Goal: Transaction & Acquisition: Purchase product/service

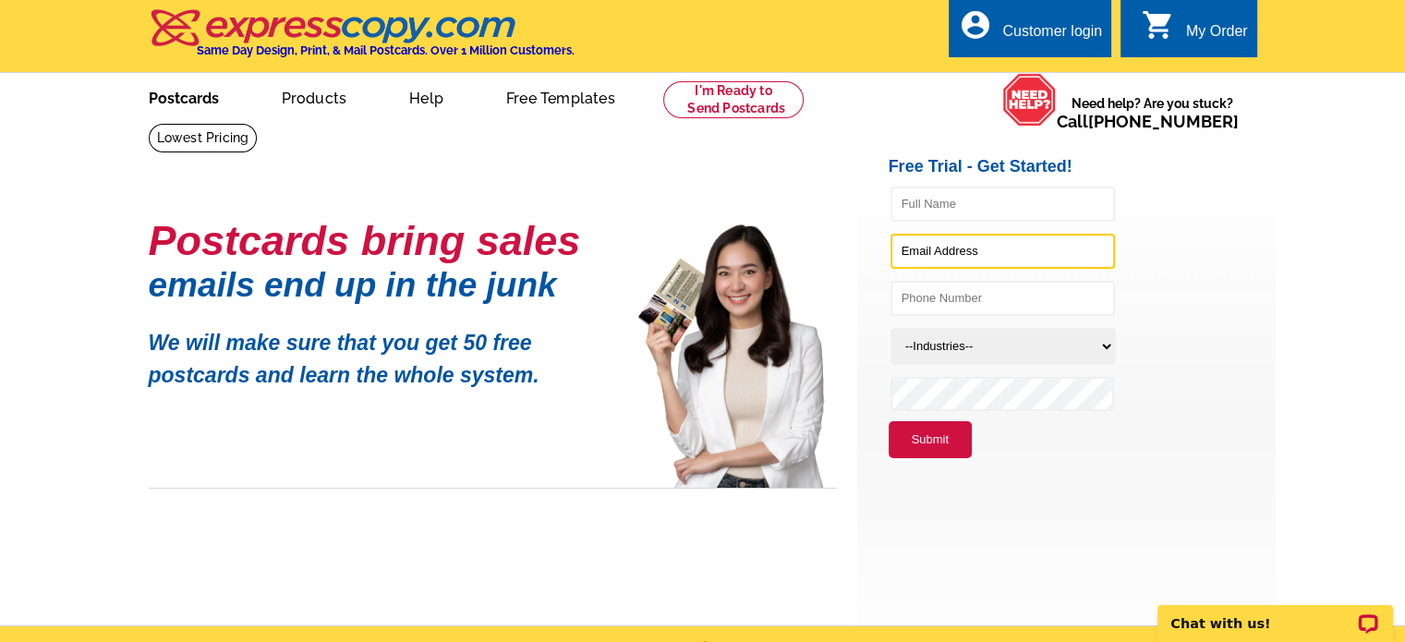
type input "keith.redding@raveis.com"
click at [186, 106] on link "Postcards" at bounding box center [183, 96] width 129 height 43
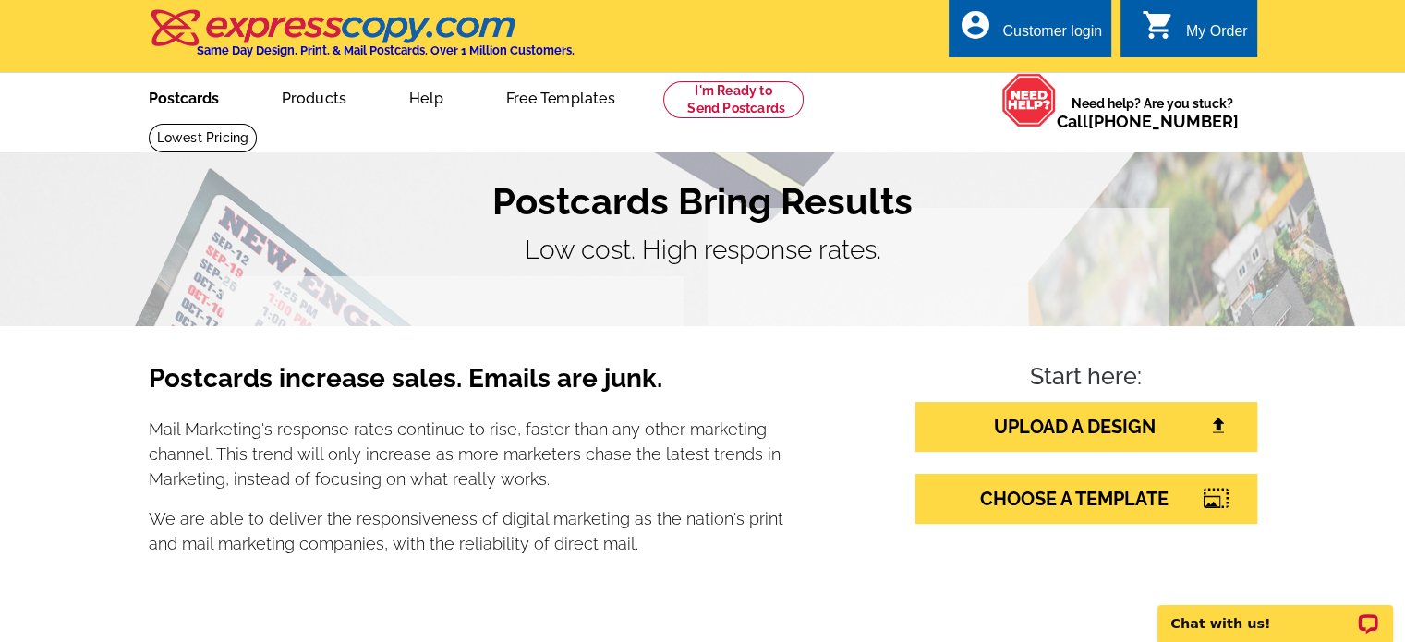
click at [191, 98] on link "Postcards" at bounding box center [183, 96] width 129 height 43
drag, startPoint x: 1416, startPoint y: 32, endPoint x: 1418, endPoint y: -1, distance: 33.3
click at [197, 95] on link "Postcards" at bounding box center [183, 96] width 129 height 43
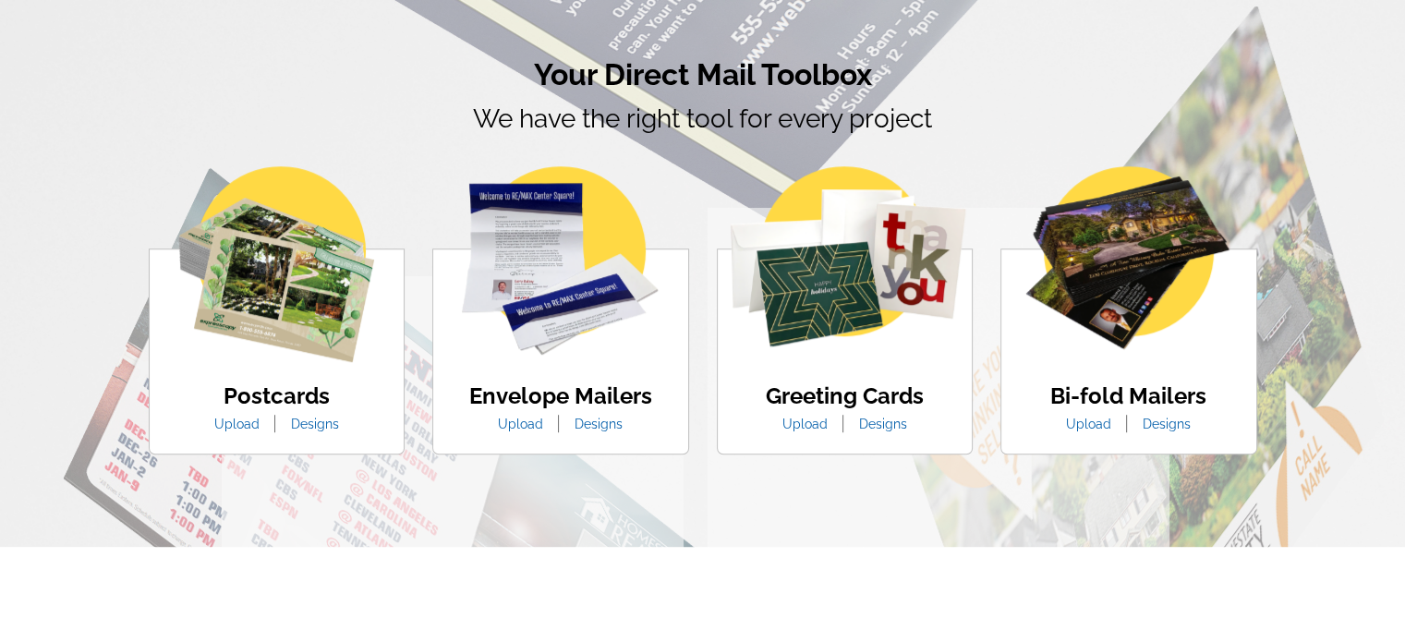
scroll to position [1200, 0]
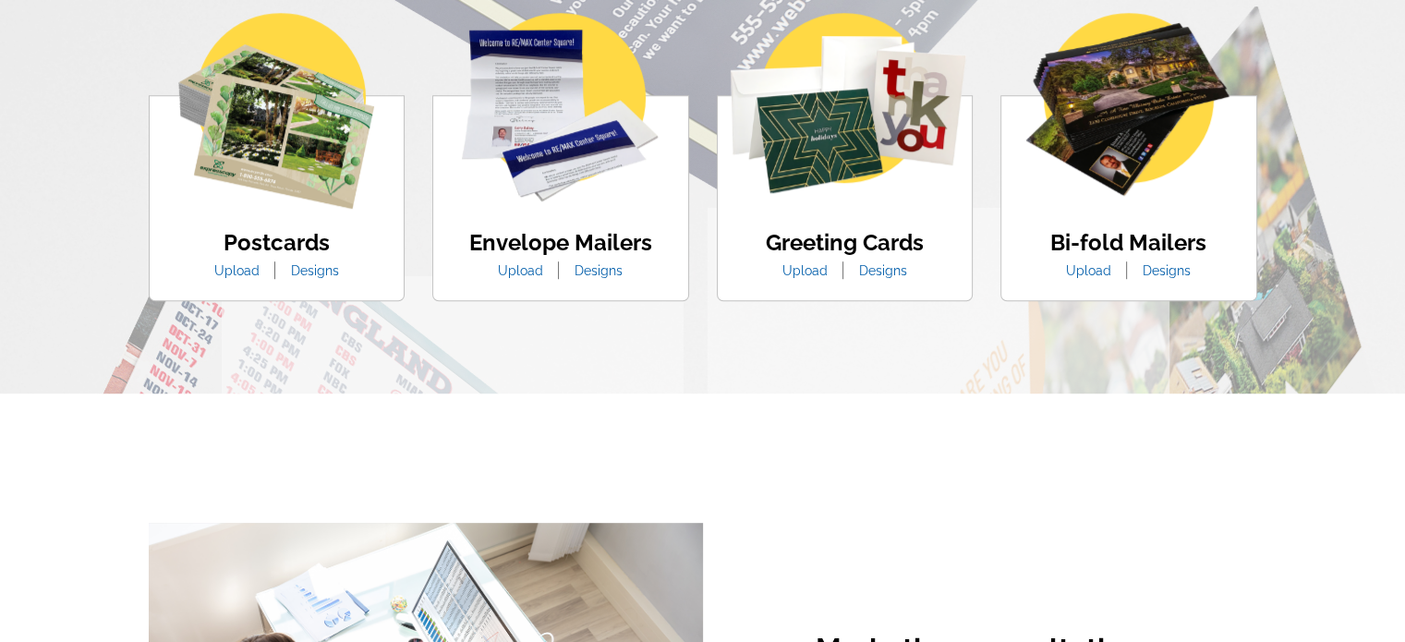
click at [308, 173] on img at bounding box center [276, 111] width 196 height 196
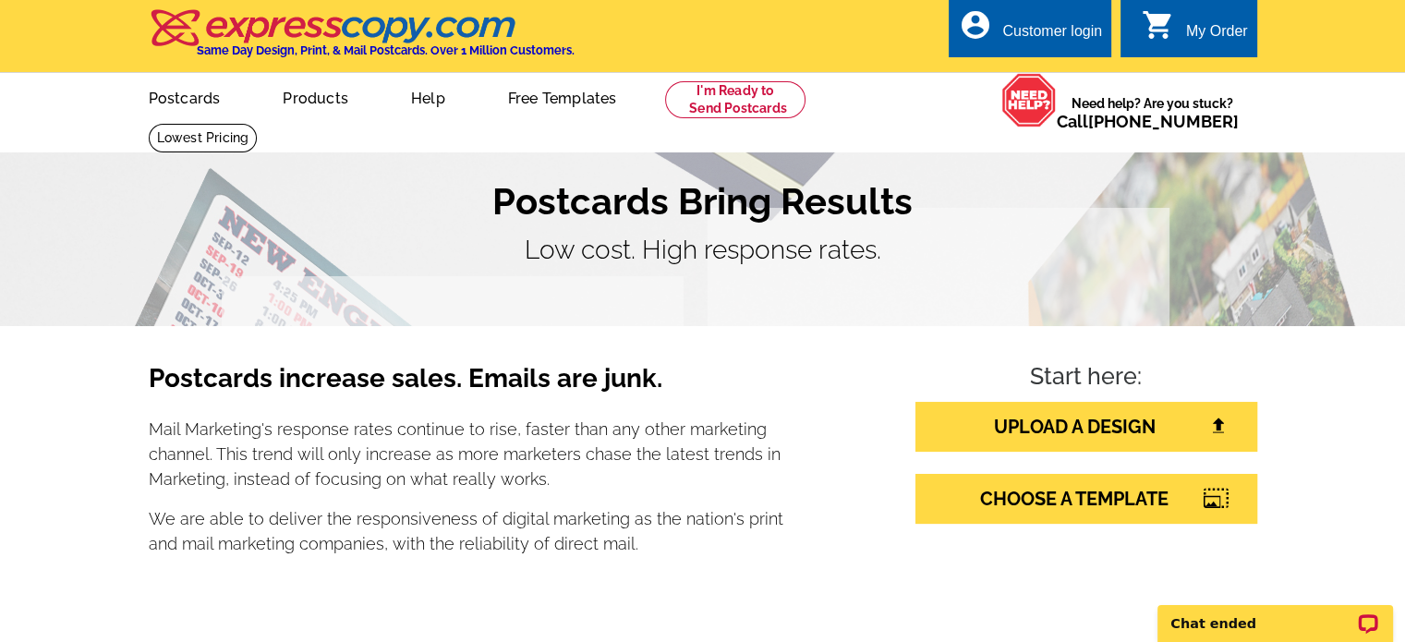
click at [790, 48] on div "local_phone Same Day Design, Print, & Mail Postcards. Over 1 Million Customers.…" at bounding box center [703, 37] width 1108 height 69
click at [170, 98] on link "Postcards" at bounding box center [183, 96] width 129 height 43
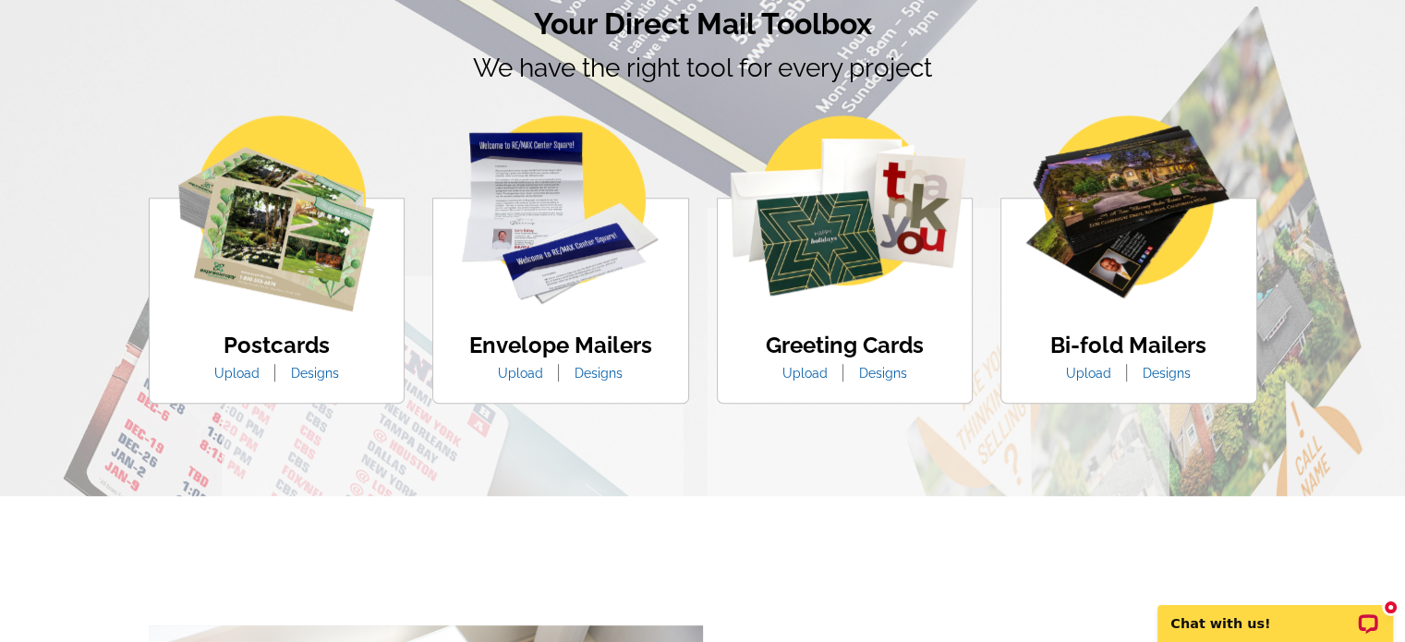
scroll to position [1145, 0]
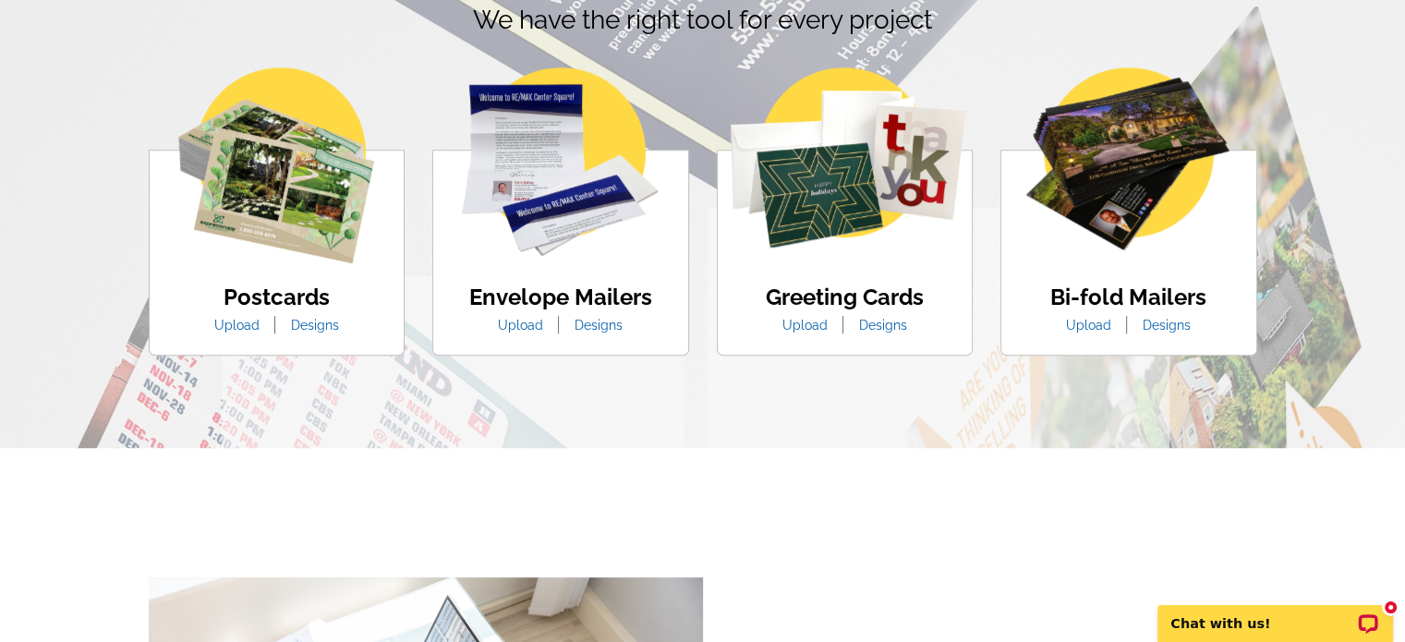
click at [332, 320] on link "Designs" at bounding box center [315, 325] width 76 height 15
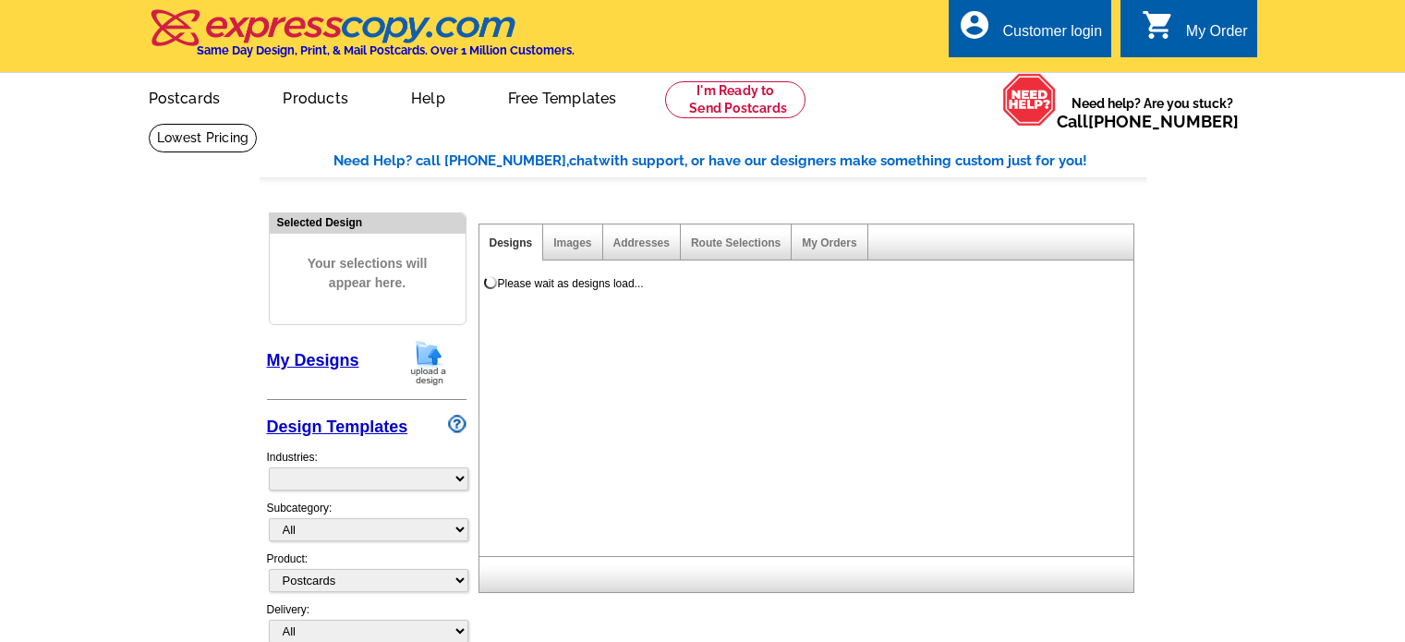
select select "1"
select select "971"
